Goal: Information Seeking & Learning: Check status

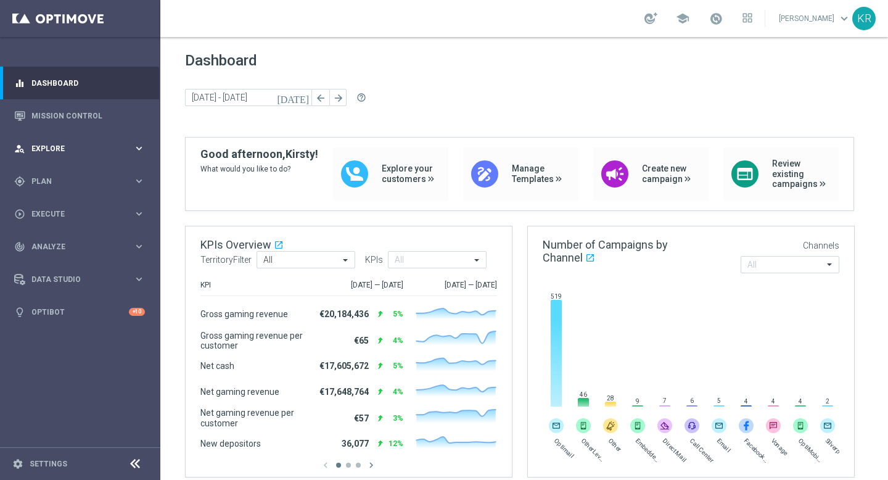
click at [81, 148] on span "Explore" at bounding box center [82, 148] width 102 height 7
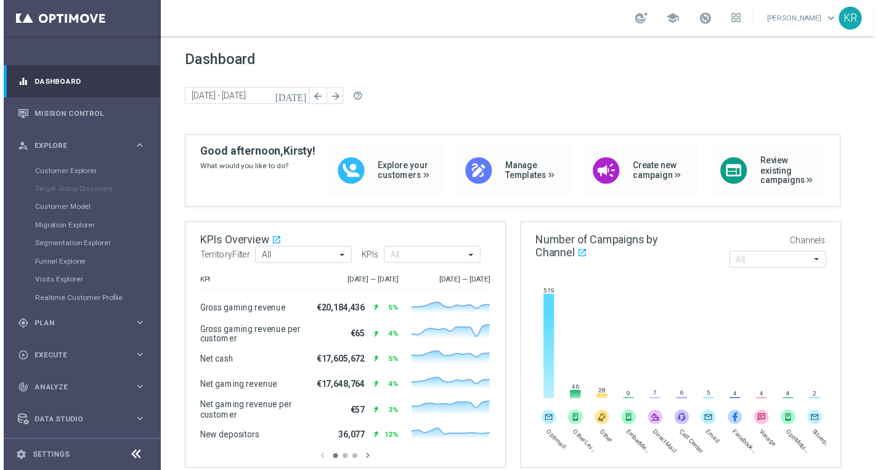
scroll to position [32, 0]
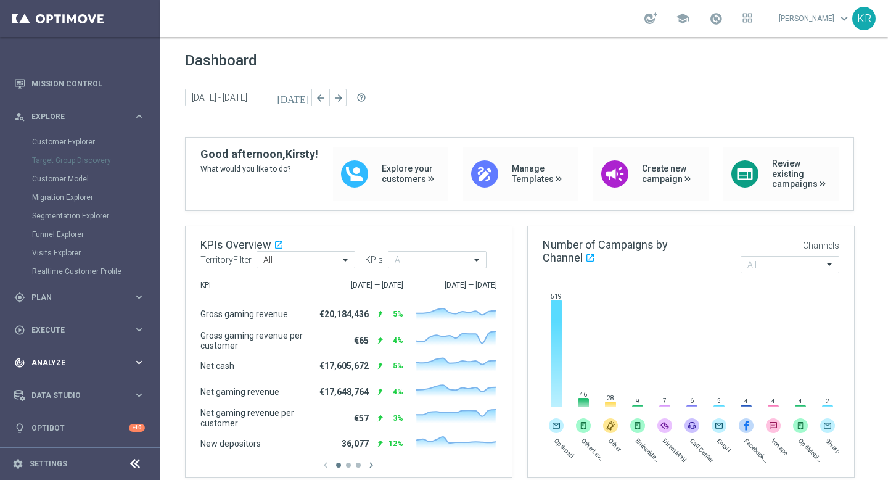
click at [72, 368] on div "track_changes Analyze keyboard_arrow_right" at bounding box center [79, 362] width 159 height 33
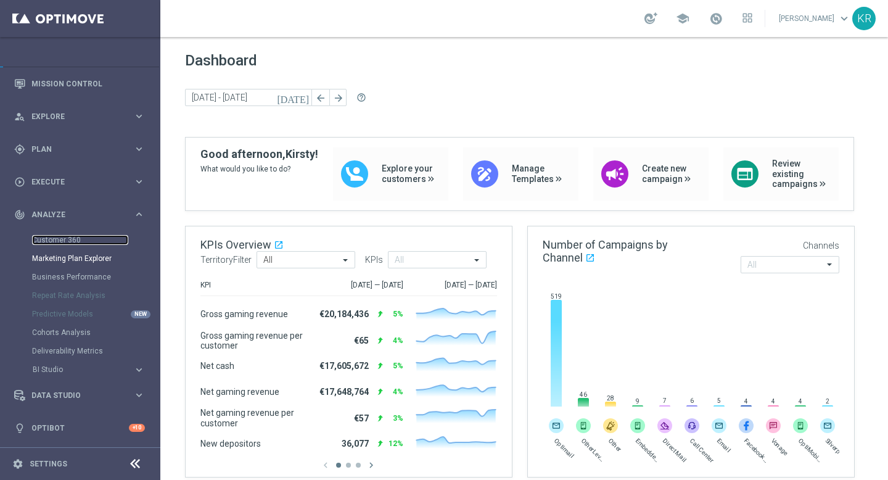
click at [73, 238] on link "Customer 360" at bounding box center [80, 240] width 96 height 10
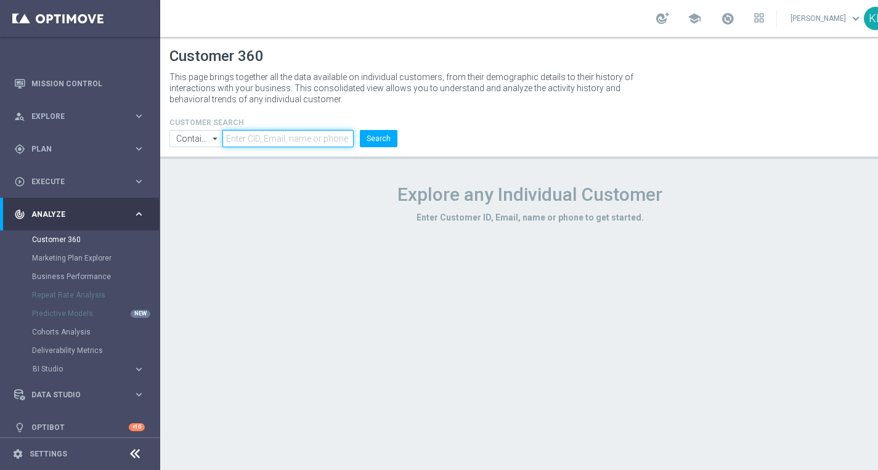
click at [251, 140] on input "text" at bounding box center [288, 138] width 131 height 17
paste input "224294260"
type input "224294260"
click at [360, 130] on button "Search" at bounding box center [379, 138] width 38 height 17
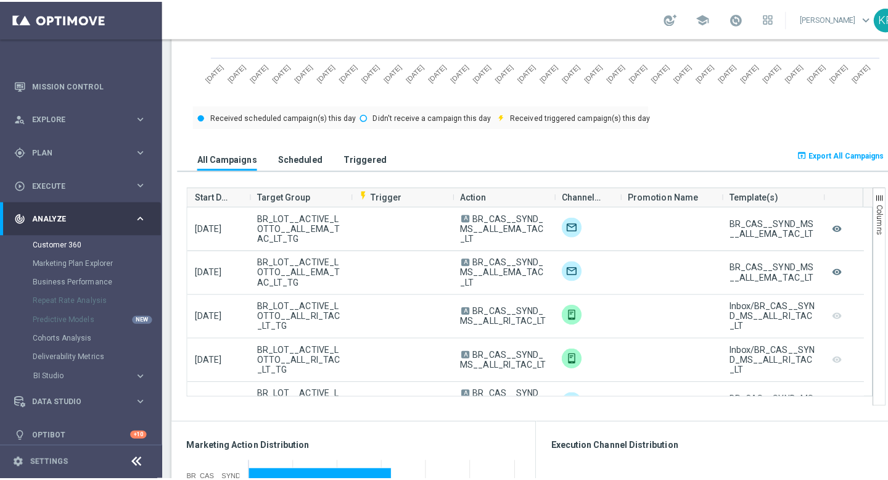
scroll to position [727, 0]
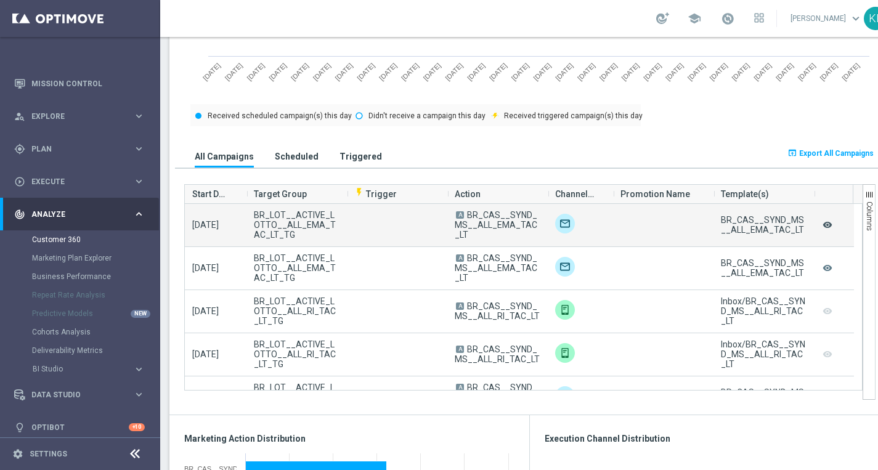
click at [827, 223] on icon "remove_red_eye" at bounding box center [828, 225] width 12 height 16
